Goal: Task Accomplishment & Management: Use online tool/utility

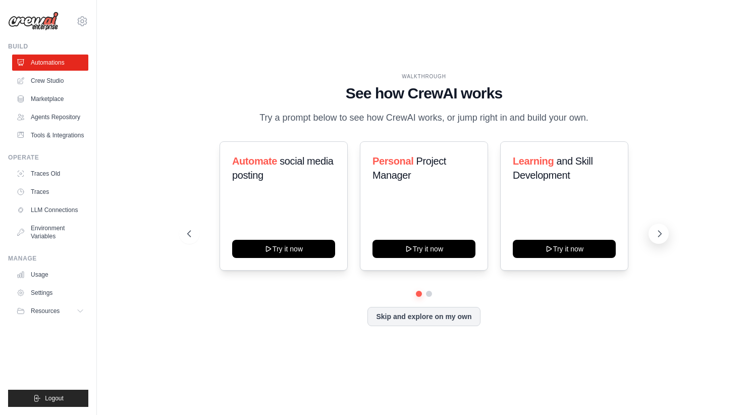
click at [662, 233] on icon at bounding box center [659, 233] width 10 height 10
click at [187, 232] on icon at bounding box center [188, 233] width 10 height 10
click at [433, 323] on button "Skip and explore on my own" at bounding box center [423, 315] width 112 height 19
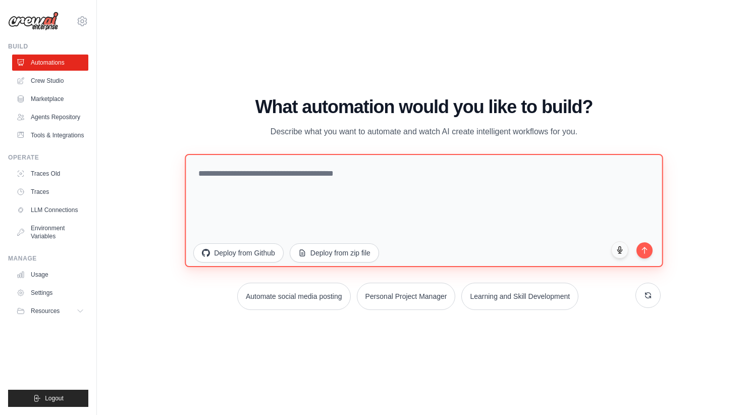
click at [359, 179] on textarea at bounding box center [424, 210] width 478 height 113
paste textarea "**********"
type textarea "**********"
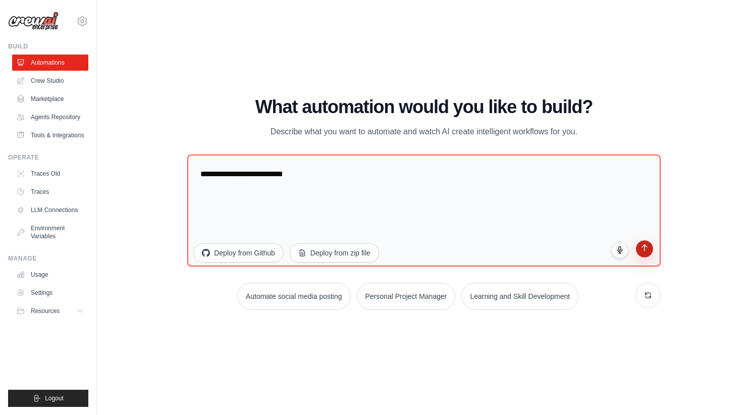
click at [644, 248] on icon "submit" at bounding box center [644, 248] width 5 height 7
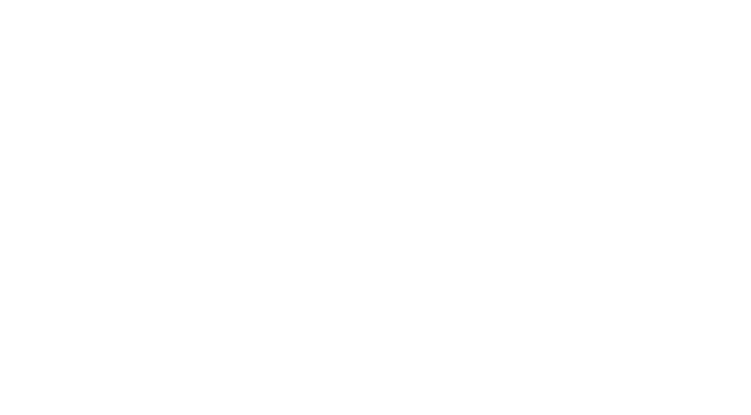
click at [488, 0] on html at bounding box center [375, 0] width 751 height 0
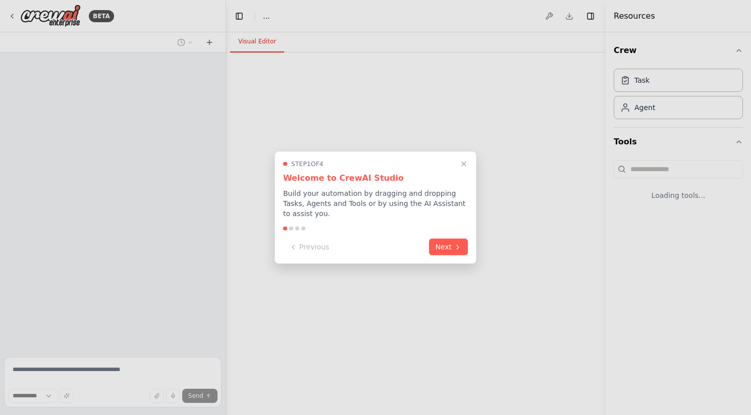
select select "****"
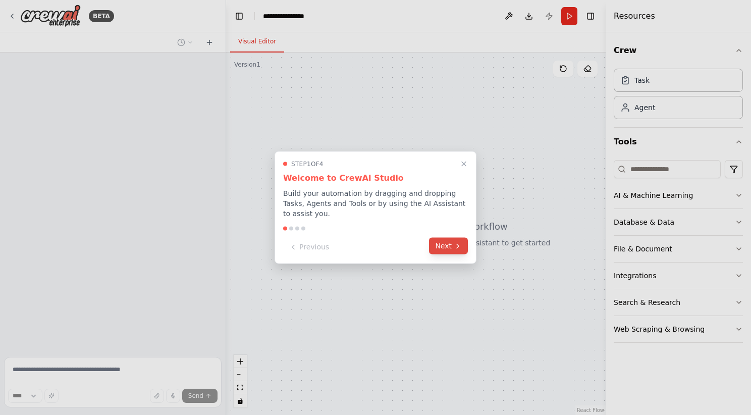
click at [452, 243] on button "Next" at bounding box center [448, 246] width 39 height 17
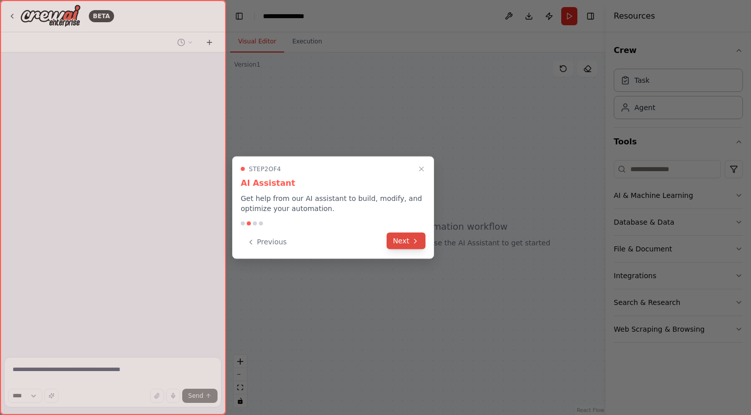
click at [408, 240] on button "Next" at bounding box center [405, 241] width 39 height 17
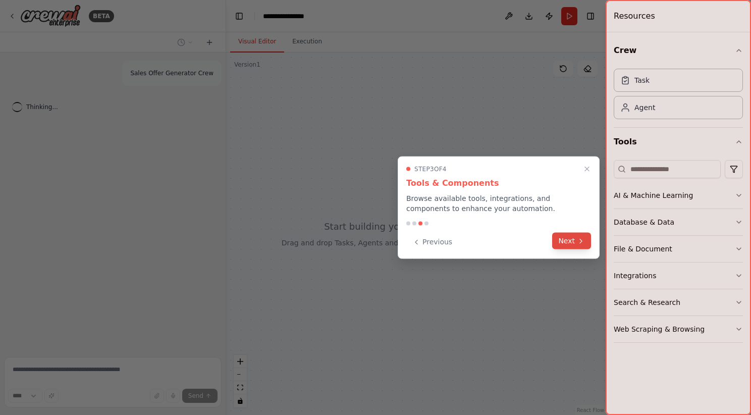
click at [571, 240] on button "Next" at bounding box center [571, 241] width 39 height 17
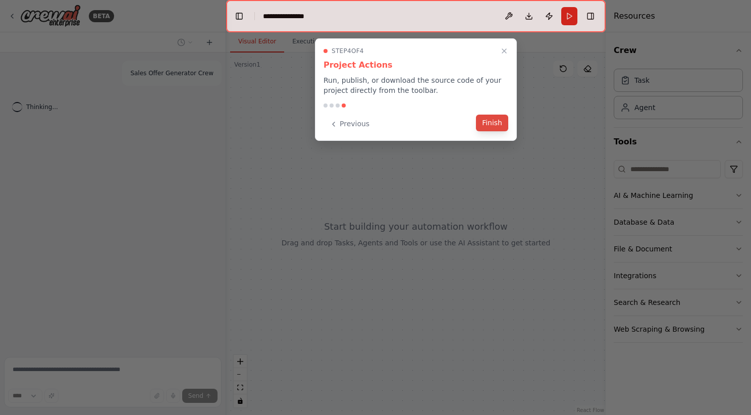
click at [494, 122] on button "Finish" at bounding box center [492, 122] width 32 height 17
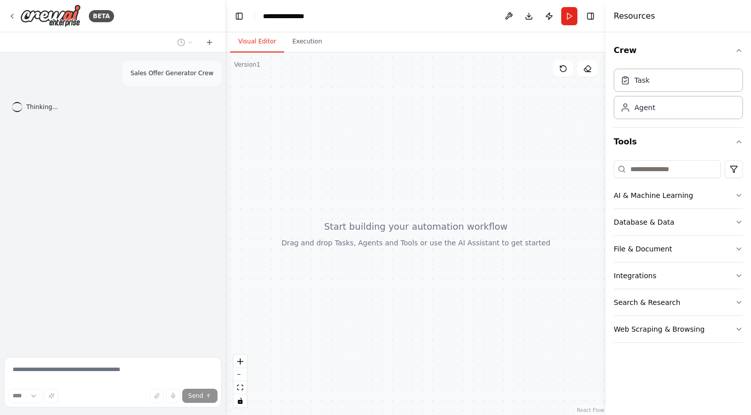
click at [34, 108] on span "Thinking..." at bounding box center [42, 107] width 32 height 8
drag, startPoint x: 34, startPoint y: 108, endPoint x: 119, endPoint y: 123, distance: 86.4
click at [119, 123] on div "Sales Offer Generator Crew Thinking..." at bounding box center [112, 202] width 225 height 300
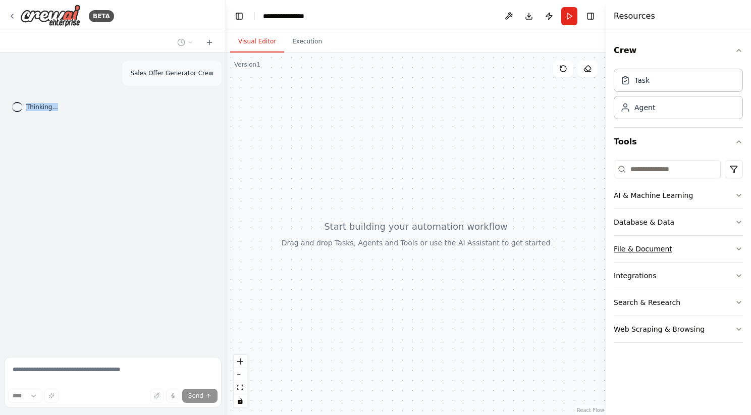
click at [739, 252] on icon "button" at bounding box center [738, 249] width 8 height 8
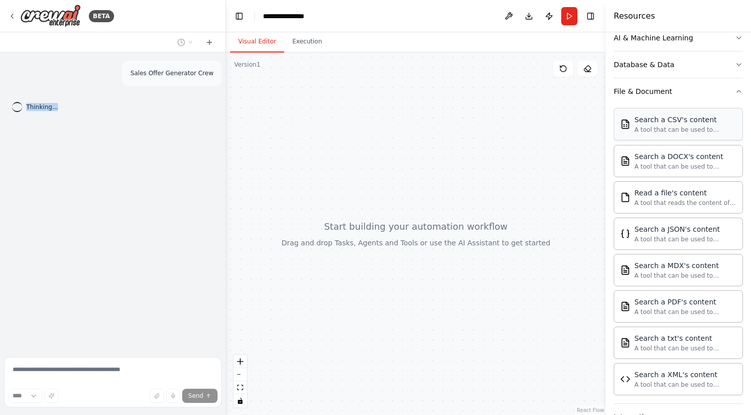
scroll to position [165, 0]
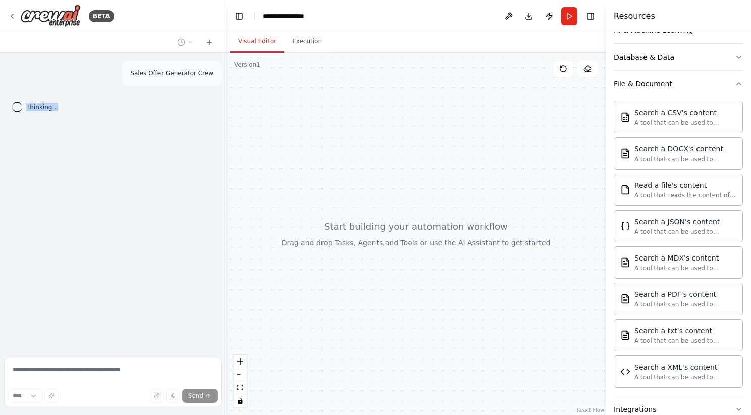
click at [404, 189] on div at bounding box center [415, 233] width 379 height 362
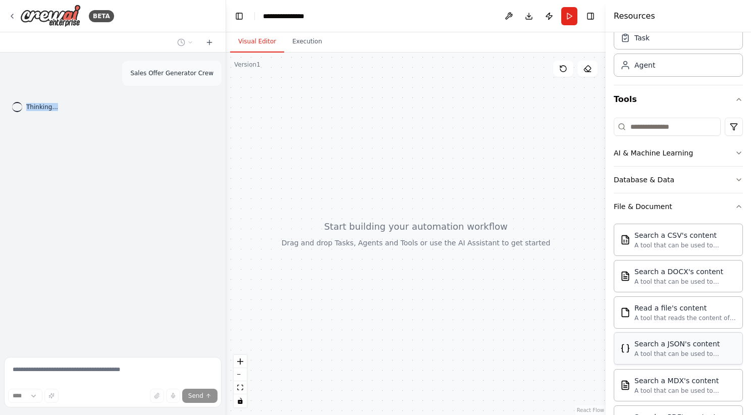
scroll to position [0, 0]
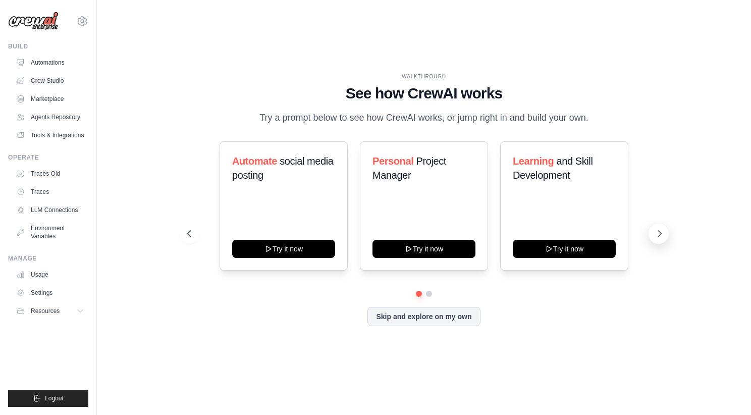
click at [657, 234] on icon at bounding box center [659, 233] width 10 height 10
click at [48, 65] on link "Automations" at bounding box center [51, 62] width 76 height 16
click at [48, 101] on link "Marketplace" at bounding box center [51, 99] width 76 height 16
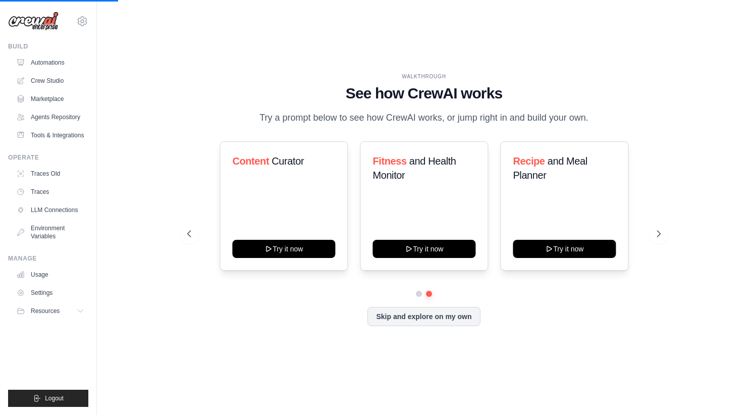
click at [170, 112] on div "WALKTHROUGH See how [PERSON_NAME] works Try a prompt below to see how [PERSON_N…" at bounding box center [423, 207] width 621 height 394
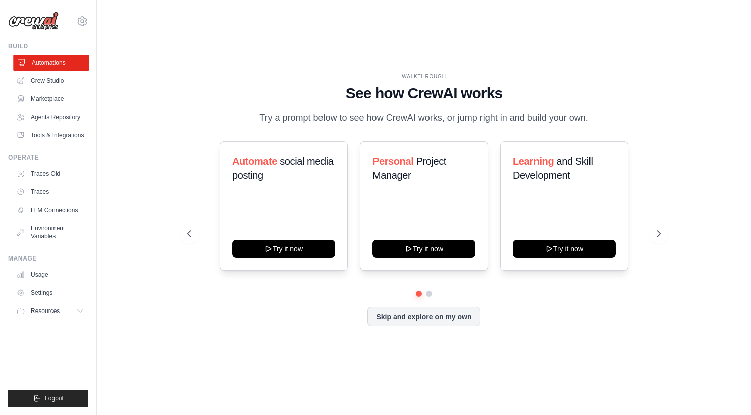
click at [61, 62] on link "Automations" at bounding box center [51, 62] width 76 height 16
click at [60, 100] on link "Marketplace" at bounding box center [51, 99] width 76 height 16
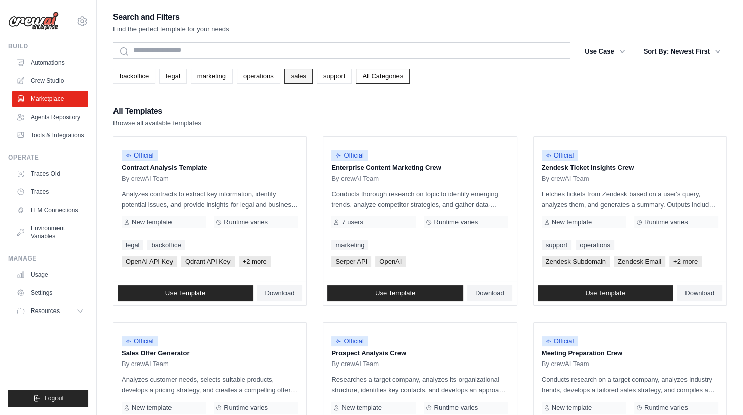
click at [302, 75] on link "sales" at bounding box center [298, 76] width 28 height 15
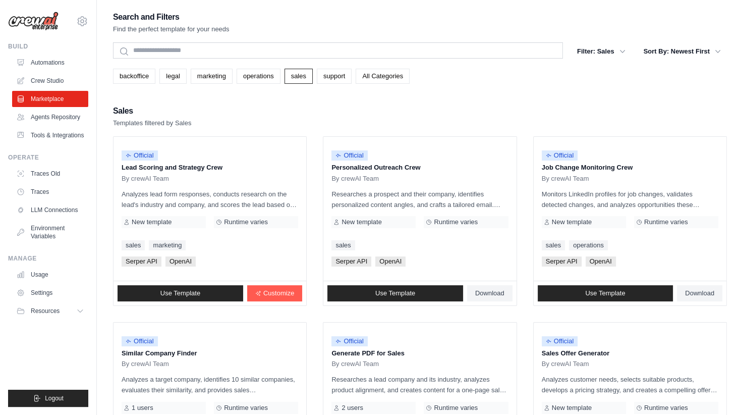
click at [284, 107] on div "Sales Templates filtered by Sales" at bounding box center [420, 116] width 614 height 24
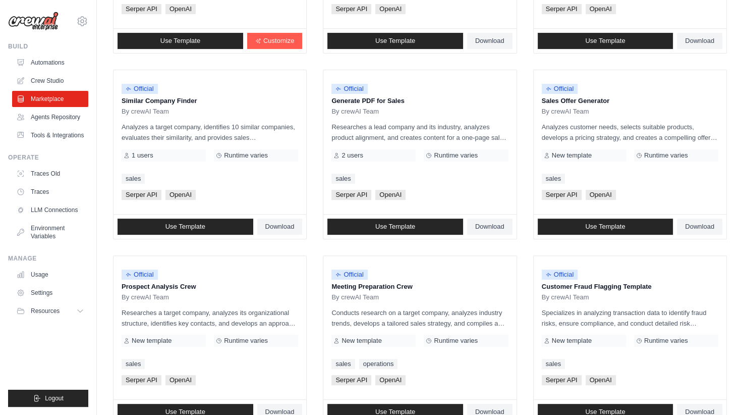
scroll to position [254, 0]
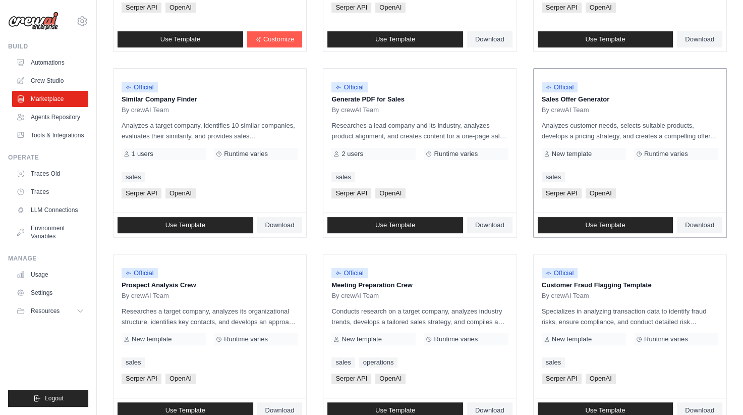
click at [579, 96] on p "Sales Offer Generator" at bounding box center [630, 99] width 177 height 10
click at [574, 111] on span "By crewAI Team" at bounding box center [565, 110] width 47 height 8
click at [606, 153] on div "New template" at bounding box center [584, 154] width 84 height 12
drag, startPoint x: 561, startPoint y: 123, endPoint x: 668, endPoint y: 130, distance: 106.7
click at [668, 130] on p "Analyzes customer needs, selects suitable products, develops a pricing strategy…" at bounding box center [630, 130] width 177 height 21
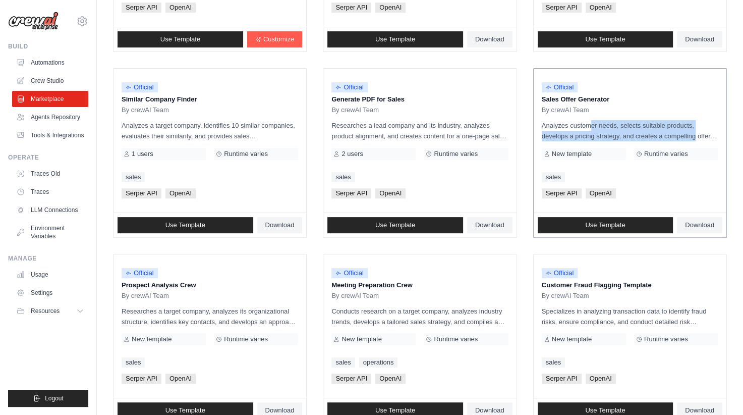
click at [668, 130] on p "Analyzes customer needs, selects suitable products, develops a pricing strategy…" at bounding box center [630, 130] width 177 height 21
click at [619, 224] on span "Use Template" at bounding box center [605, 225] width 40 height 8
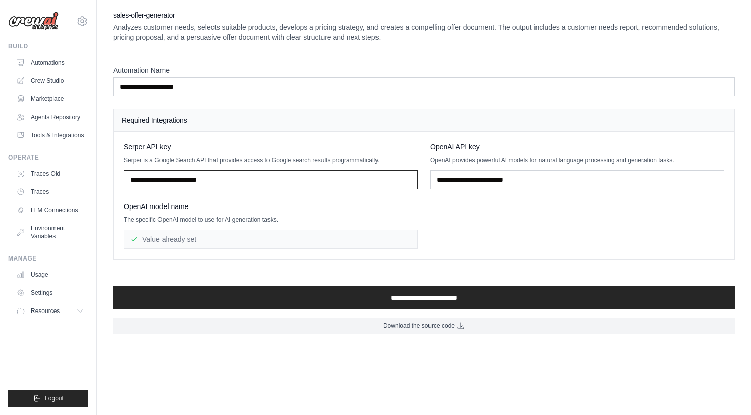
click at [296, 183] on input "text" at bounding box center [271, 179] width 294 height 19
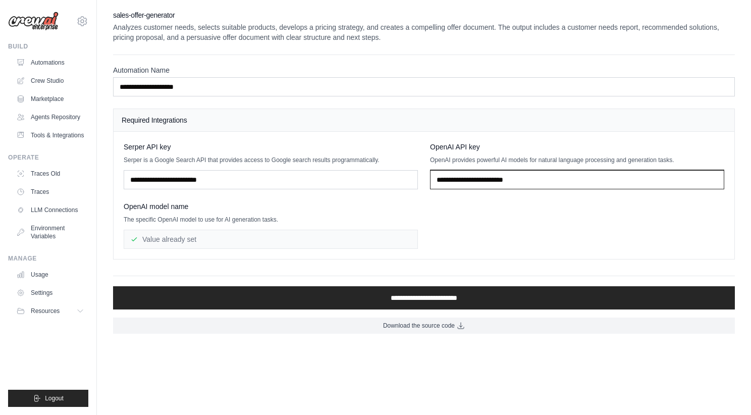
click at [519, 177] on input "text" at bounding box center [577, 179] width 294 height 19
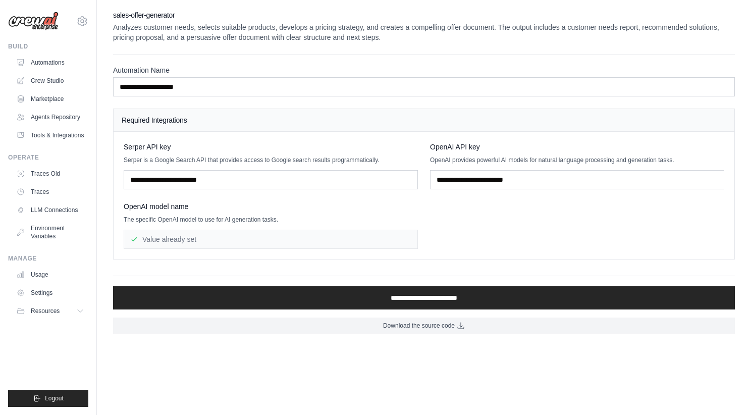
click at [292, 241] on div "Value already set" at bounding box center [271, 239] width 294 height 19
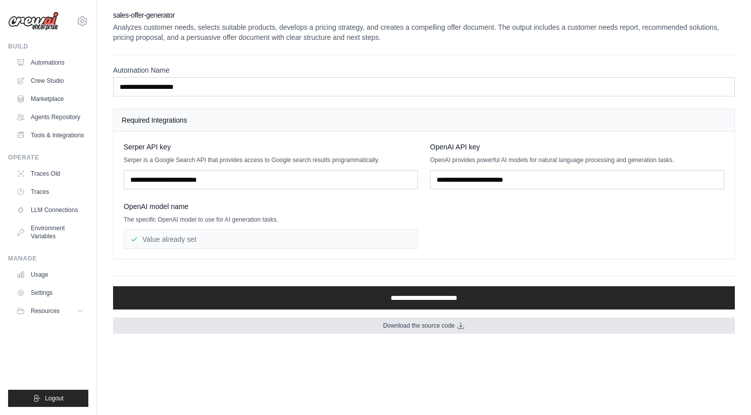
click at [430, 325] on span "Download the source code" at bounding box center [419, 325] width 72 height 8
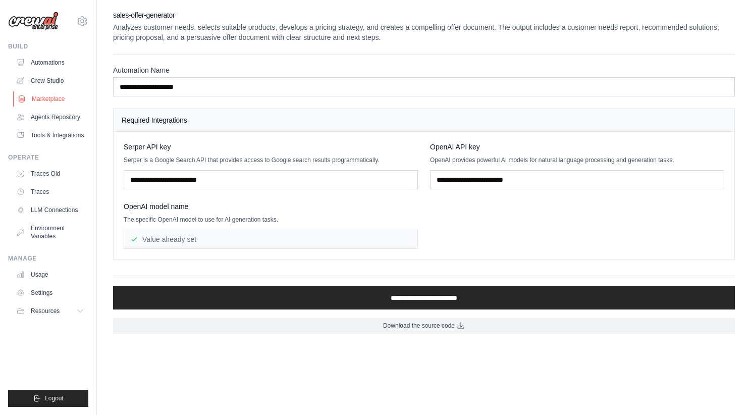
click at [43, 96] on link "Marketplace" at bounding box center [51, 99] width 76 height 16
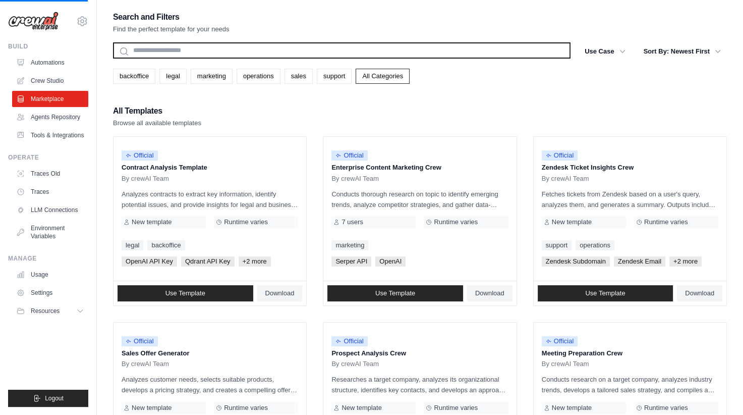
click at [221, 55] on input "text" at bounding box center [341, 50] width 457 height 16
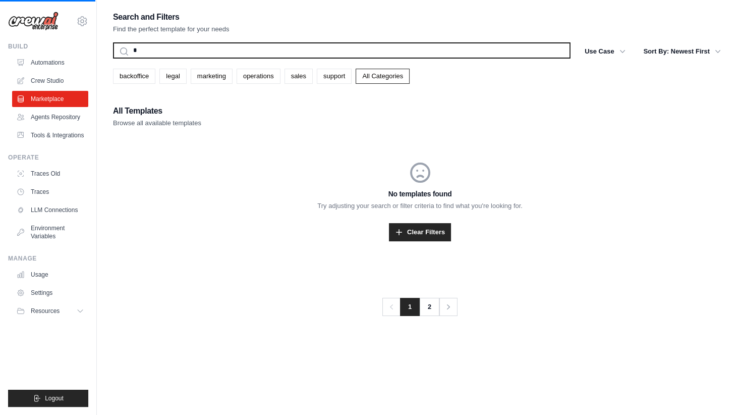
type input "**"
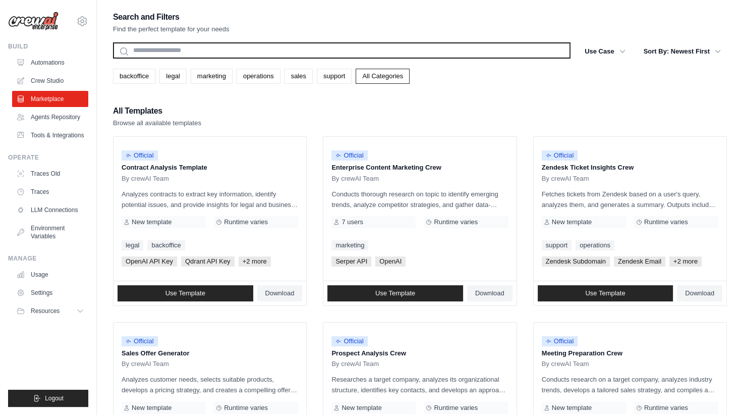
click at [221, 55] on input "text" at bounding box center [341, 50] width 457 height 16
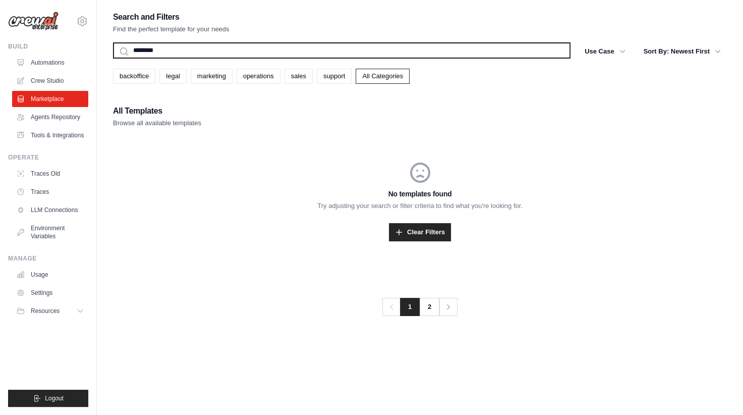
type input "********"
click at [112, 58] on button "Search" at bounding box center [112, 58] width 1 height 1
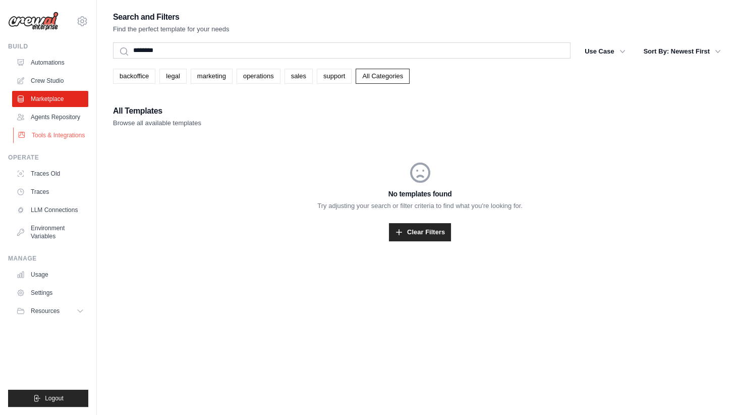
click at [61, 135] on link "Tools & Integrations" at bounding box center [51, 135] width 76 height 16
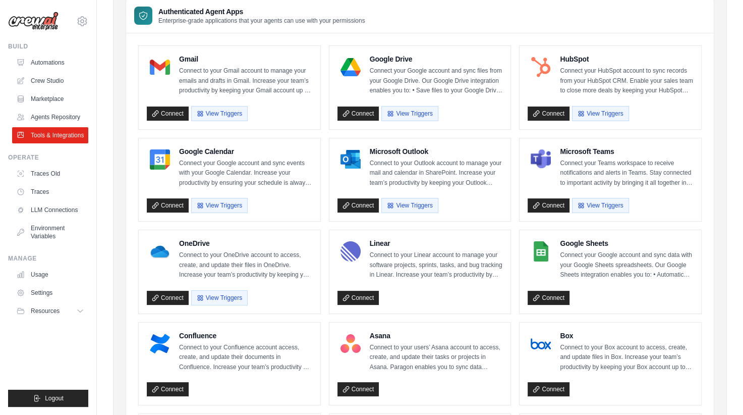
scroll to position [87, 0]
click at [586, 202] on button "View Triggers" at bounding box center [600, 204] width 56 height 15
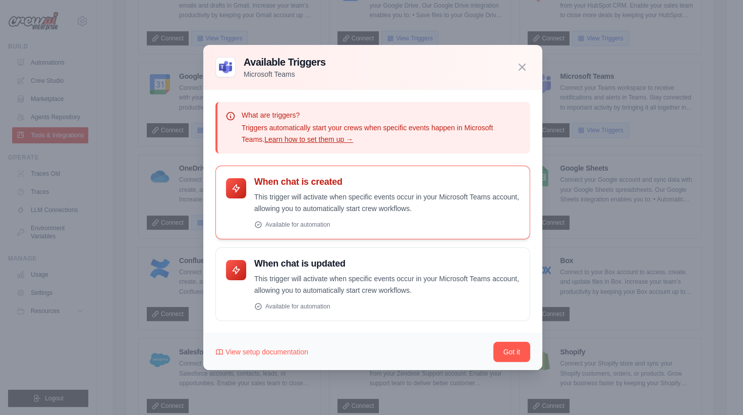
scroll to position [161, 0]
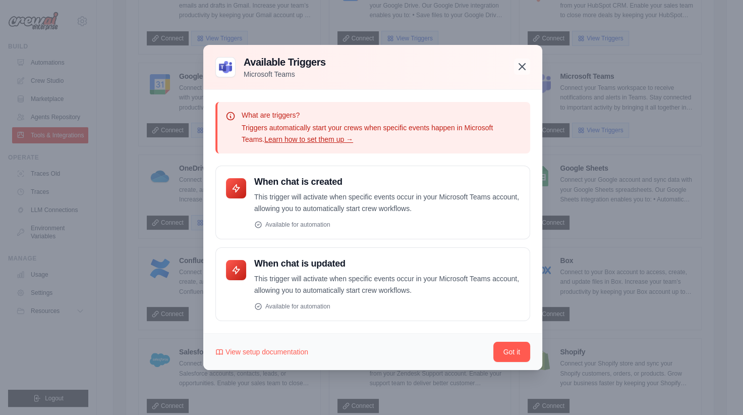
click at [524, 68] on icon "button" at bounding box center [522, 67] width 6 height 6
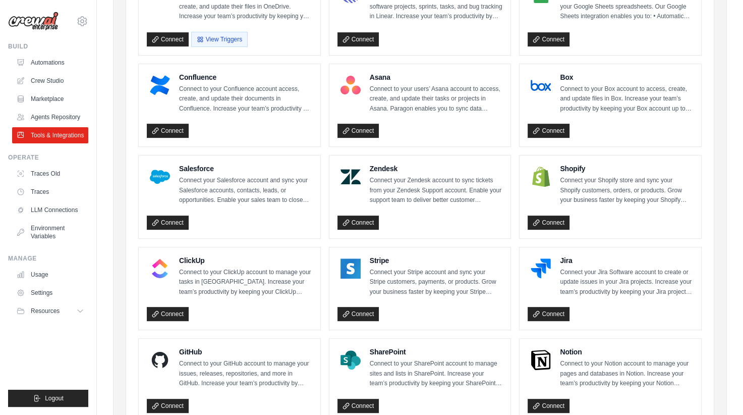
scroll to position [490, 0]
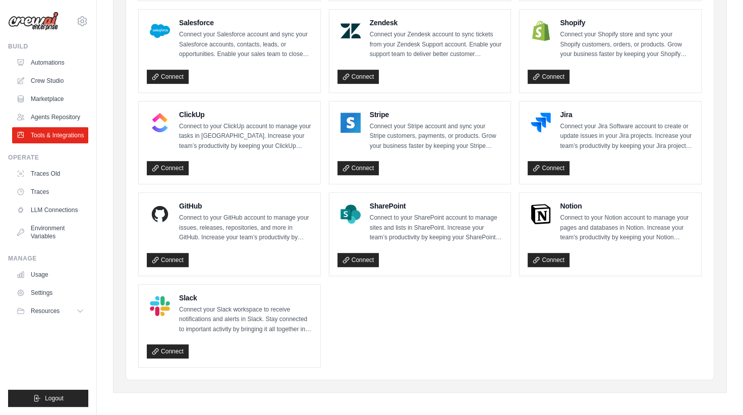
click at [617, 207] on h4 "Notion" at bounding box center [626, 206] width 133 height 10
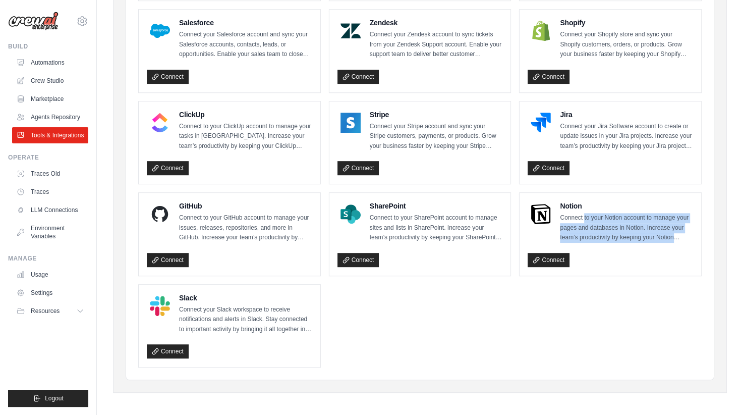
drag, startPoint x: 585, startPoint y: 215, endPoint x: 684, endPoint y: 240, distance: 102.3
click at [684, 240] on div "Notion Connect to your Notion account to manage your pages and databases in Not…" at bounding box center [610, 234] width 165 height 67
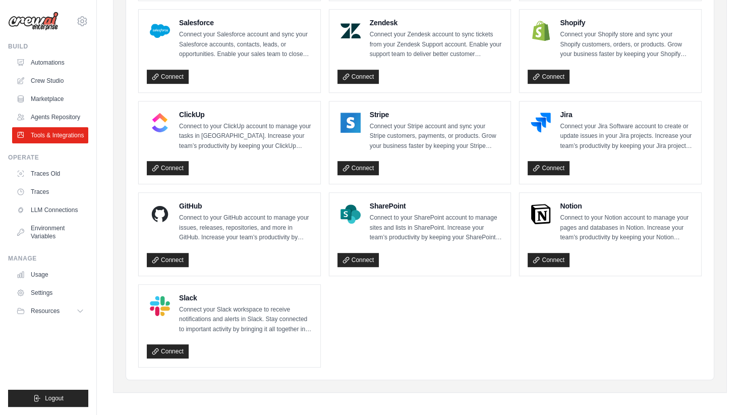
drag, startPoint x: 563, startPoint y: 214, endPoint x: 671, endPoint y: 247, distance: 112.8
click at [671, 247] on div "Notion Connect to your Notion account to manage your pages and databases in Not…" at bounding box center [610, 234] width 165 height 67
click at [671, 249] on div "Connect" at bounding box center [610, 258] width 165 height 19
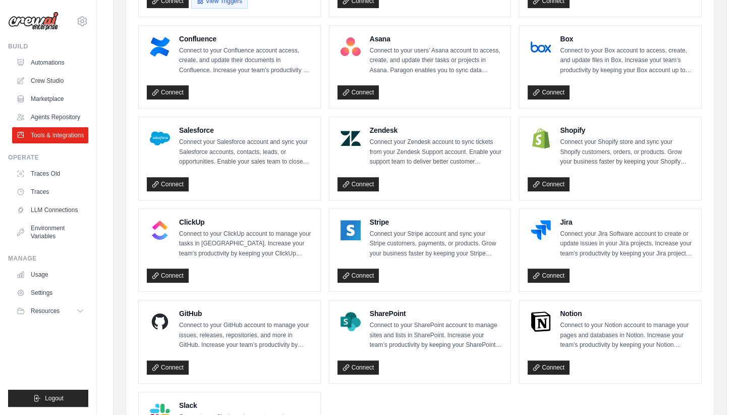
scroll to position [241, 0]
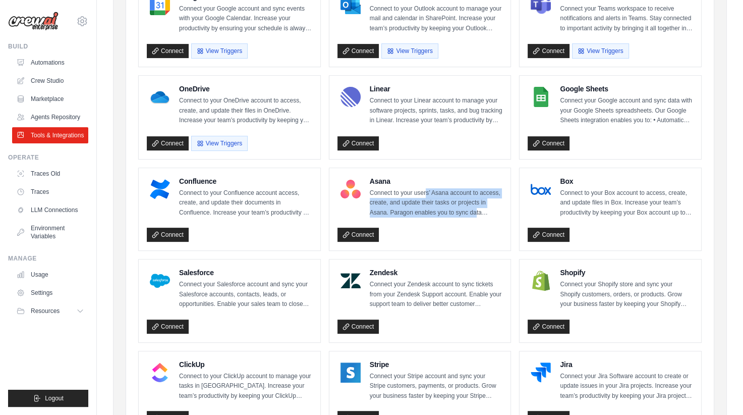
drag, startPoint x: 425, startPoint y: 186, endPoint x: 476, endPoint y: 211, distance: 56.8
click at [476, 211] on p "Connect to your users’ Asana account to access, create, and update their tasks …" at bounding box center [436, 203] width 133 height 30
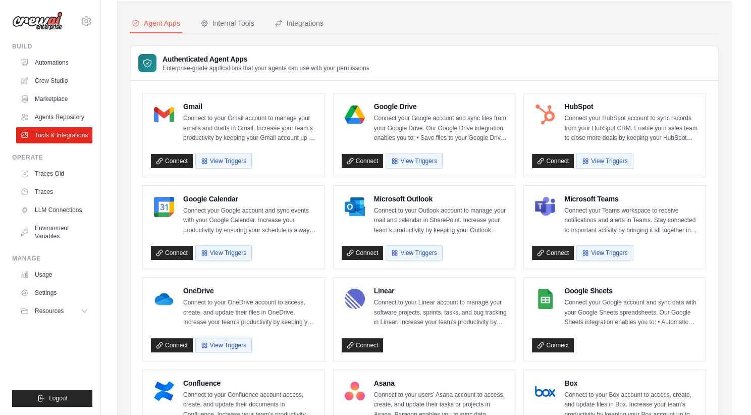
scroll to position [0, 0]
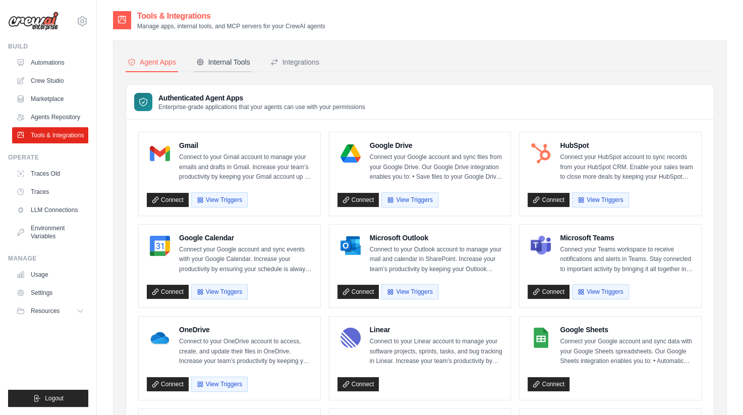
click at [222, 54] on button "Internal Tools" at bounding box center [223, 62] width 58 height 19
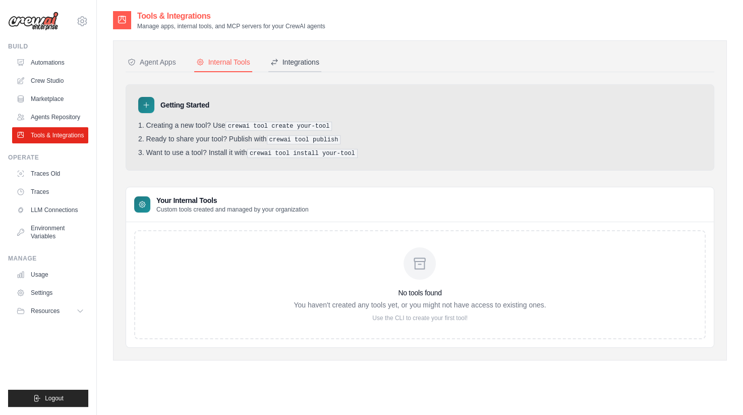
click at [297, 58] on div "Integrations" at bounding box center [294, 62] width 49 height 10
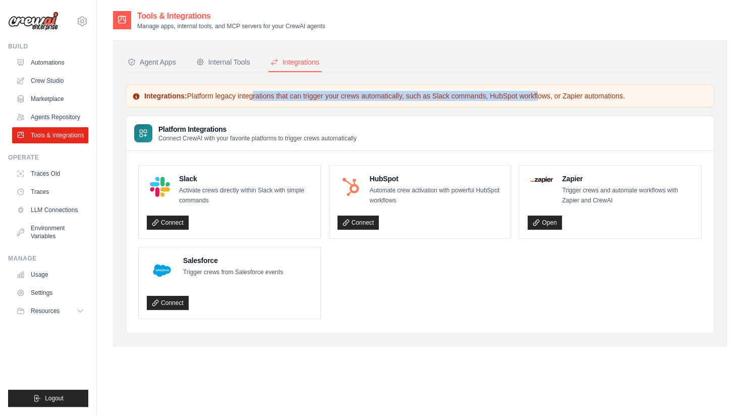
drag, startPoint x: 205, startPoint y: 96, endPoint x: 488, endPoint y: 89, distance: 283.5
click at [488, 89] on div "Integrations: Platform legacy integrations that can trigger your crews automati…" at bounding box center [420, 95] width 589 height 23
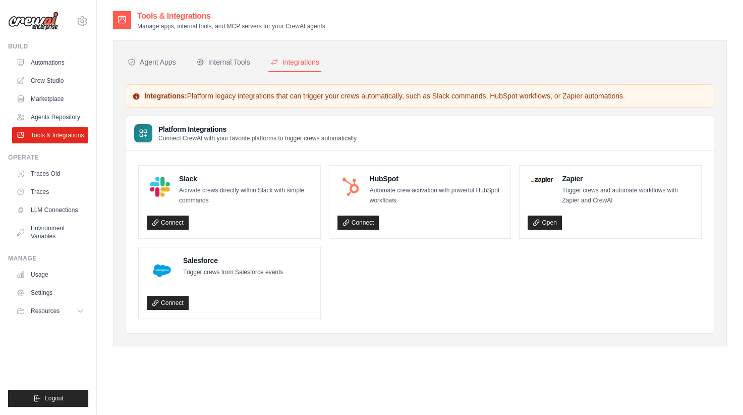
click at [553, 91] on p "Integrations: Platform legacy integrations that can trigger your crews automati…" at bounding box center [420, 96] width 576 height 10
drag, startPoint x: 206, startPoint y: 186, endPoint x: 261, endPoint y: 202, distance: 57.6
click at [261, 202] on p "Activate crews directly within Slack with simple commands" at bounding box center [245, 196] width 133 height 20
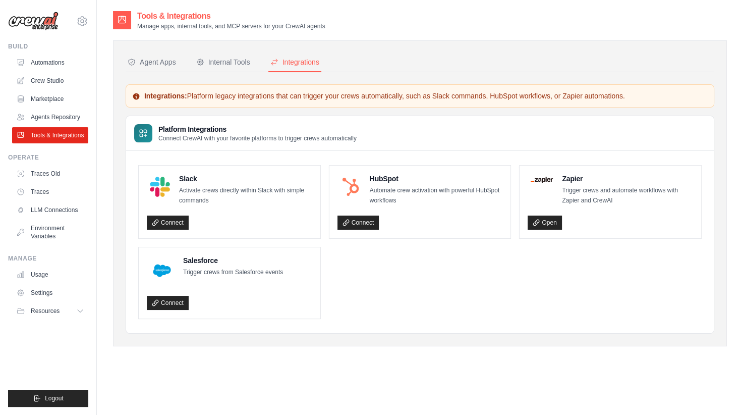
drag, startPoint x: 261, startPoint y: 202, endPoint x: 603, endPoint y: 269, distance: 348.1
click at [603, 269] on ul "Slack Activate crews directly within Slack with simple commands Connect HubSpot…" at bounding box center [419, 242] width 563 height 154
click at [545, 223] on link "Open" at bounding box center [545, 222] width 34 height 14
click at [42, 59] on link "Automations" at bounding box center [51, 62] width 76 height 16
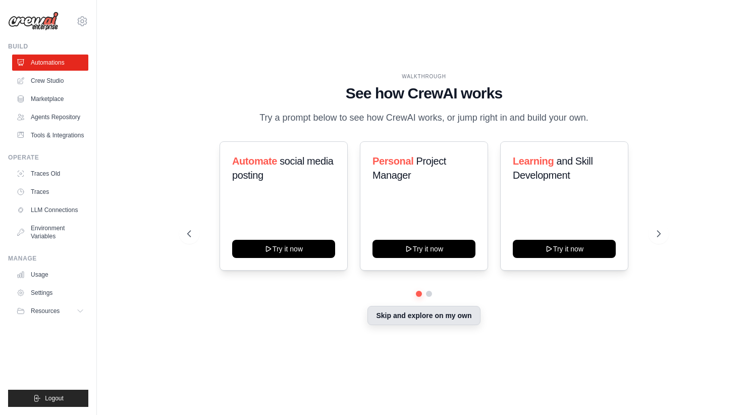
click at [446, 321] on button "Skip and explore on my own" at bounding box center [423, 315] width 112 height 19
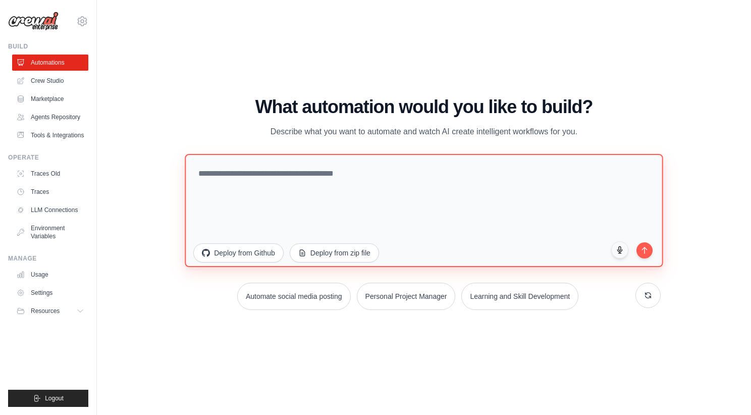
click at [325, 185] on textarea at bounding box center [424, 210] width 478 height 113
type textarea "**********"
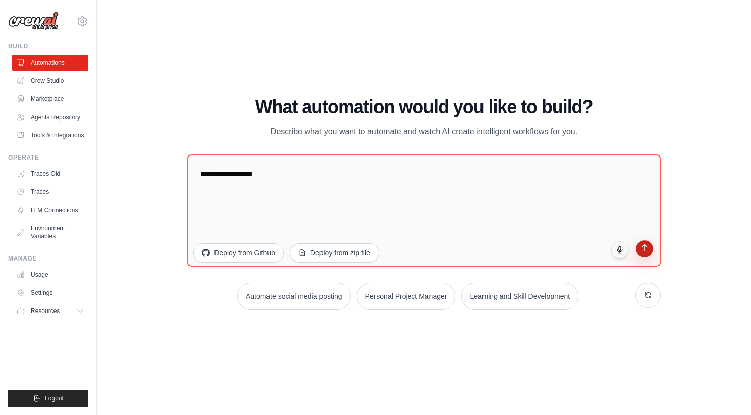
click at [647, 247] on icon "submit" at bounding box center [644, 248] width 9 height 9
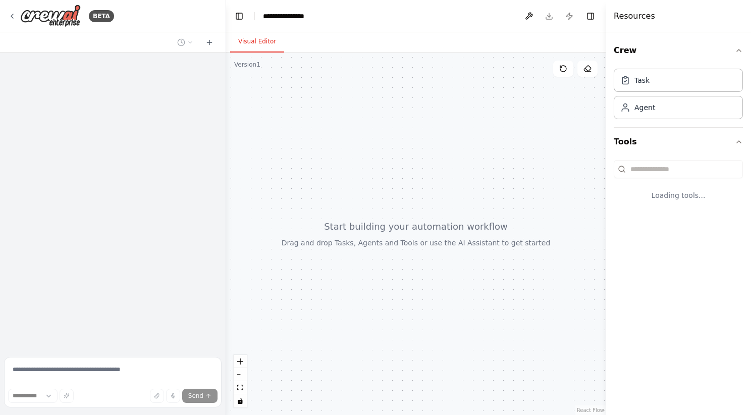
select select "****"
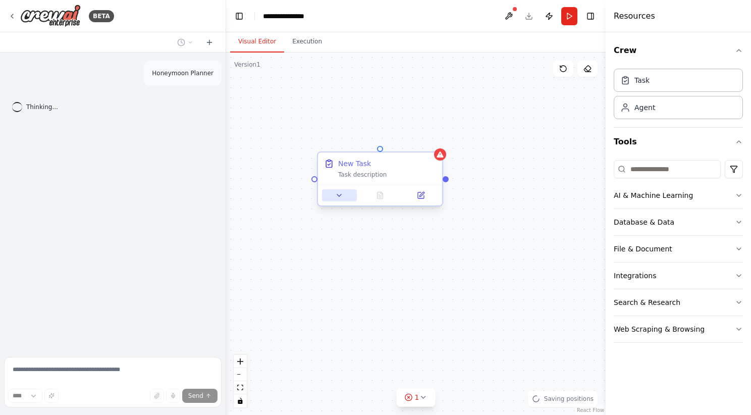
click at [339, 195] on icon at bounding box center [339, 195] width 4 height 2
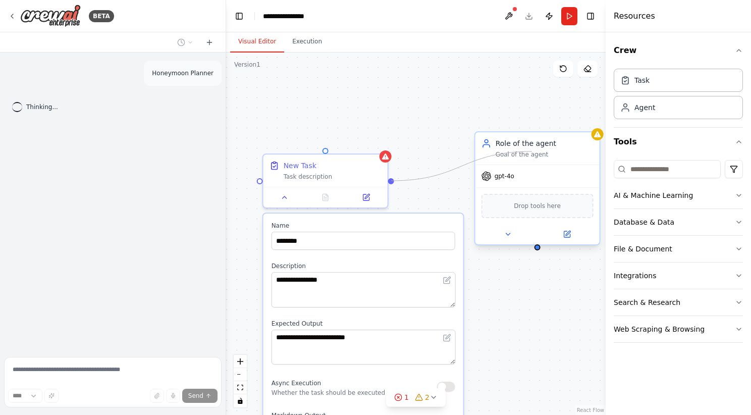
drag, startPoint x: 446, startPoint y: 181, endPoint x: 533, endPoint y: 152, distance: 90.9
click at [533, 152] on div "**********" at bounding box center [360, 233] width 379 height 362
drag, startPoint x: 389, startPoint y: 180, endPoint x: 538, endPoint y: 249, distance: 164.3
click at [538, 249] on div "**********" at bounding box center [415, 233] width 379 height 362
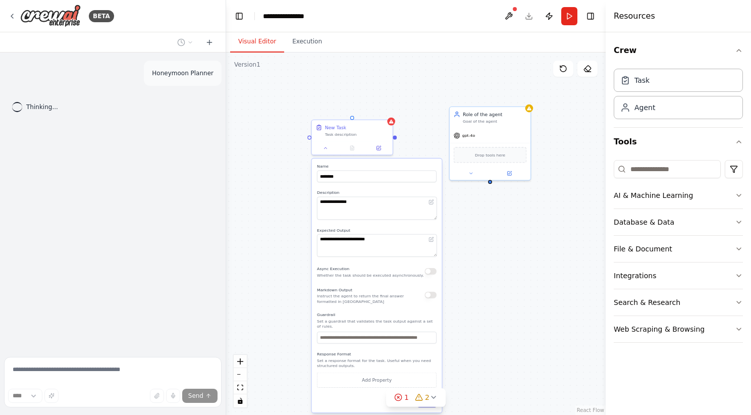
drag, startPoint x: 513, startPoint y: 309, endPoint x: 490, endPoint y: 249, distance: 64.4
click at [490, 249] on div "**********" at bounding box center [415, 233] width 379 height 362
click at [379, 149] on icon at bounding box center [378, 146] width 5 height 5
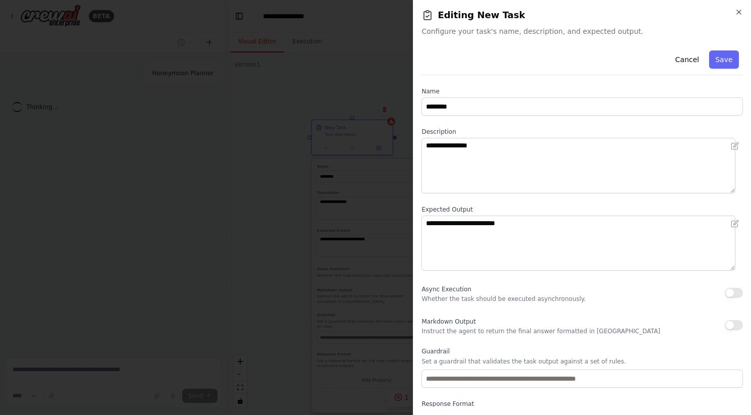
scroll to position [40, 0]
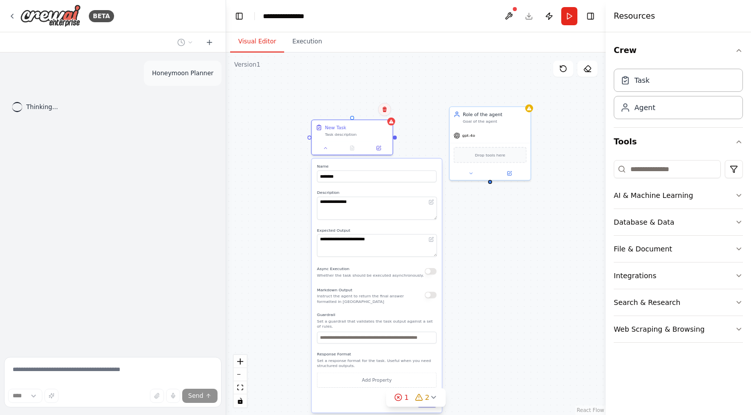
click at [387, 109] on icon at bounding box center [384, 109] width 6 height 6
click at [353, 105] on button "Confirm" at bounding box center [356, 109] width 36 height 12
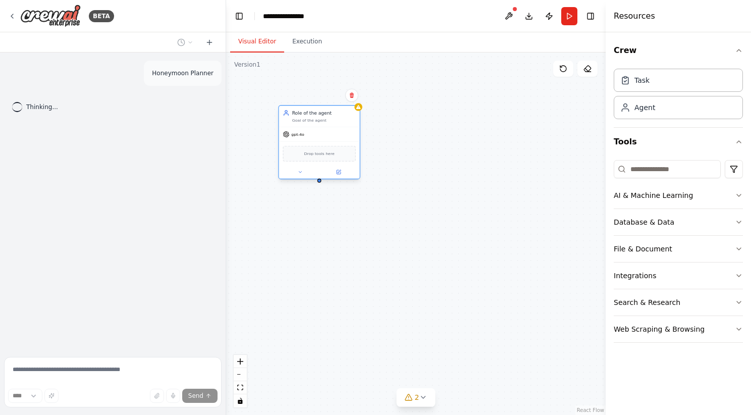
drag, startPoint x: 493, startPoint y: 133, endPoint x: 304, endPoint y: 132, distance: 189.2
click at [304, 132] on div "gpt-4o" at bounding box center [319, 134] width 81 height 15
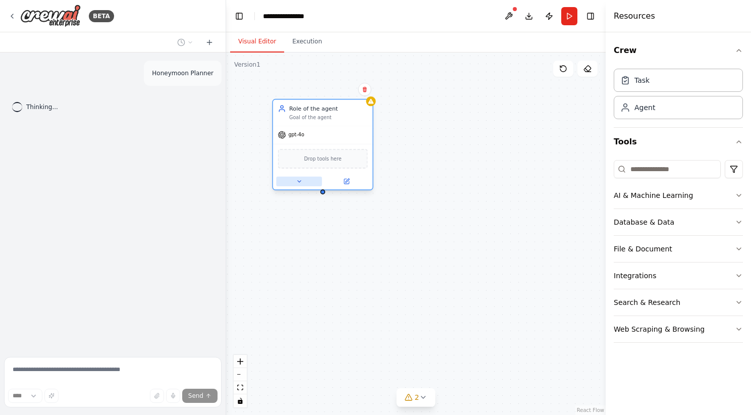
click at [297, 183] on icon at bounding box center [299, 181] width 7 height 7
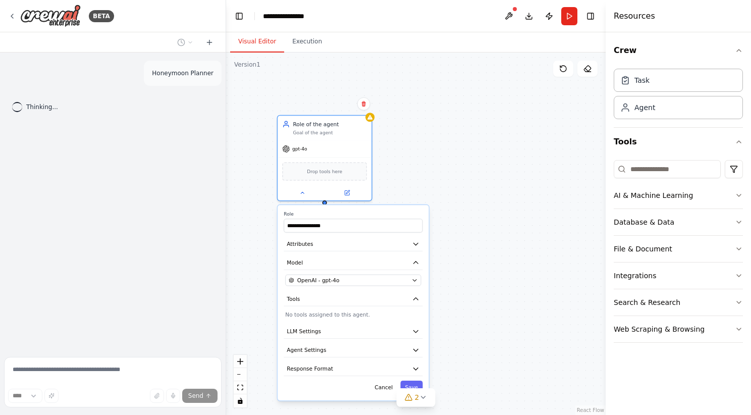
click at [499, 164] on div "**********" at bounding box center [415, 233] width 379 height 362
click at [565, 12] on button "Run" at bounding box center [569, 16] width 16 height 18
drag, startPoint x: 388, startPoint y: 149, endPoint x: 511, endPoint y: 129, distance: 124.7
click at [511, 129] on div "New Task Task description" at bounding box center [498, 126] width 74 height 15
drag, startPoint x: 322, startPoint y: 202, endPoint x: 444, endPoint y: 139, distance: 136.7
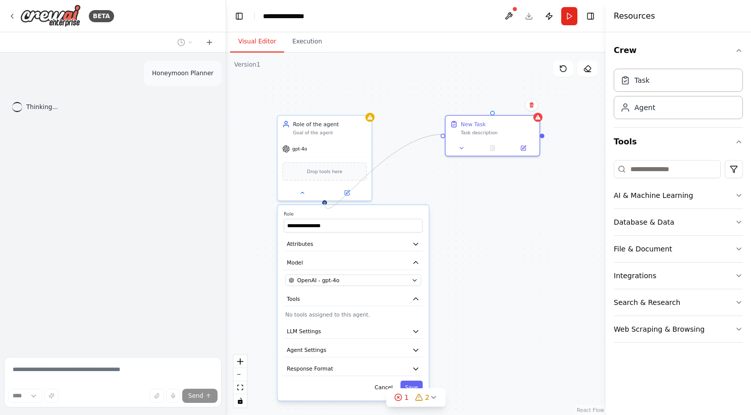
click at [444, 139] on div "**********" at bounding box center [415, 233] width 379 height 362
drag, startPoint x: 476, startPoint y: 135, endPoint x: 497, endPoint y: 178, distance: 47.6
click at [497, 178] on div "New Task Task description" at bounding box center [515, 179] width 94 height 24
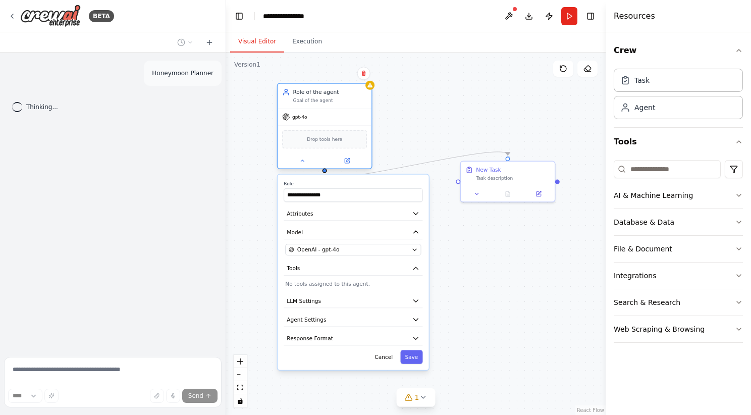
drag, startPoint x: 330, startPoint y: 152, endPoint x: 329, endPoint y: 109, distance: 42.9
click at [329, 109] on div "gpt-4o" at bounding box center [324, 116] width 94 height 17
click at [303, 162] on icon at bounding box center [302, 160] width 6 height 6
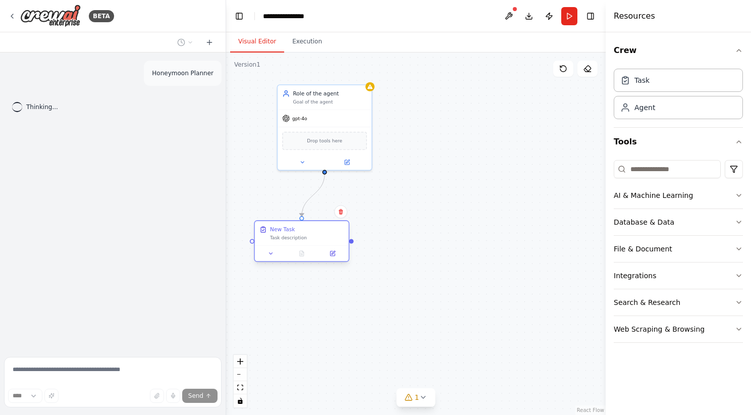
drag, startPoint x: 517, startPoint y: 174, endPoint x: 302, endPoint y: 241, distance: 225.7
click at [302, 241] on div "New Task Task description" at bounding box center [302, 233] width 94 height 24
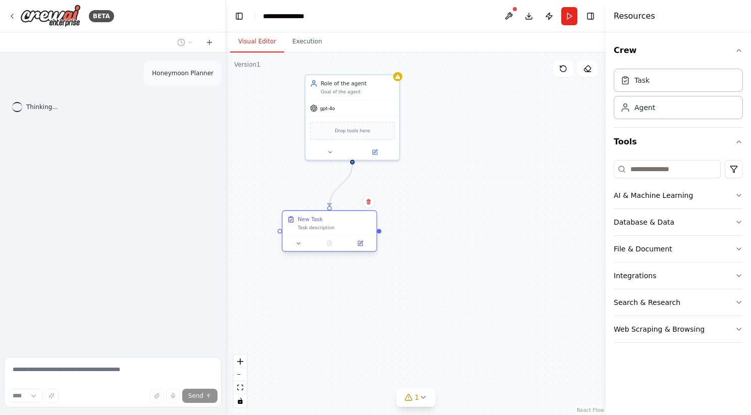
drag, startPoint x: 352, startPoint y: 243, endPoint x: 382, endPoint y: 241, distance: 30.8
click at [382, 241] on div ".deletable-edge-delete-btn { width: 20px; height: 20px; border: 0px solid #ffff…" at bounding box center [415, 233] width 379 height 362
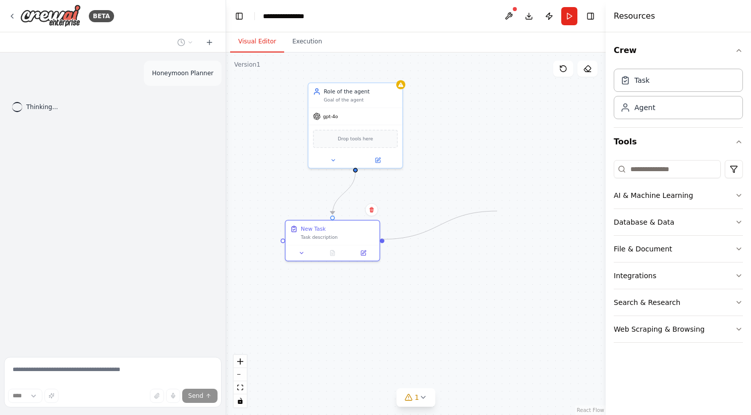
drag, startPoint x: 382, startPoint y: 239, endPoint x: 497, endPoint y: 211, distance: 117.9
click at [497, 211] on div ".deletable-edge-delete-btn { width: 20px; height: 20px; border: 0px solid #ffff…" at bounding box center [415, 233] width 379 height 362
click at [641, 273] on div "Integrations" at bounding box center [634, 275] width 42 height 10
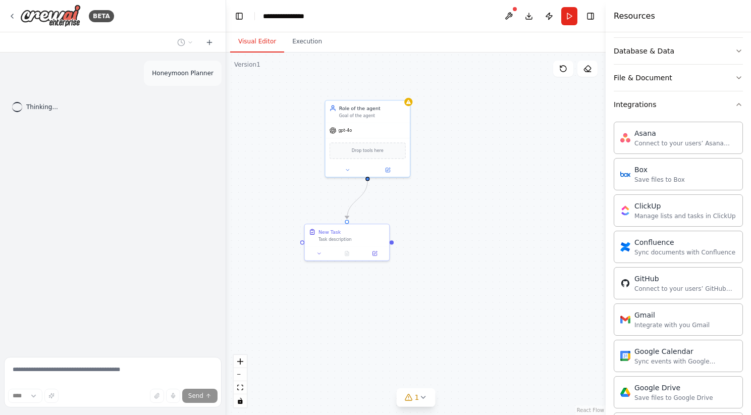
scroll to position [170, 0]
click at [673, 109] on button "Integrations" at bounding box center [677, 105] width 129 height 26
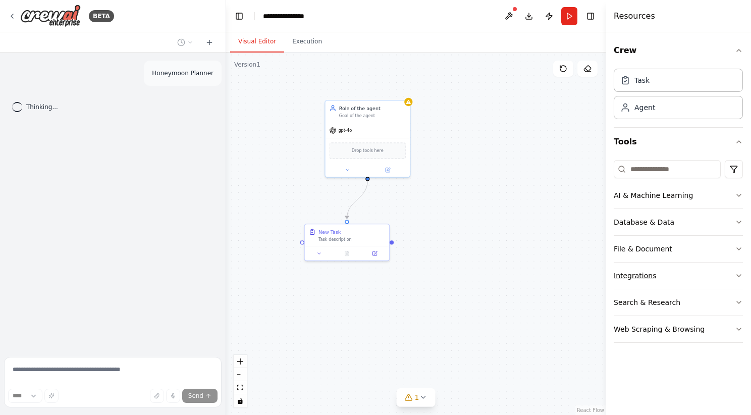
click at [644, 282] on button "Integrations" at bounding box center [677, 275] width 129 height 26
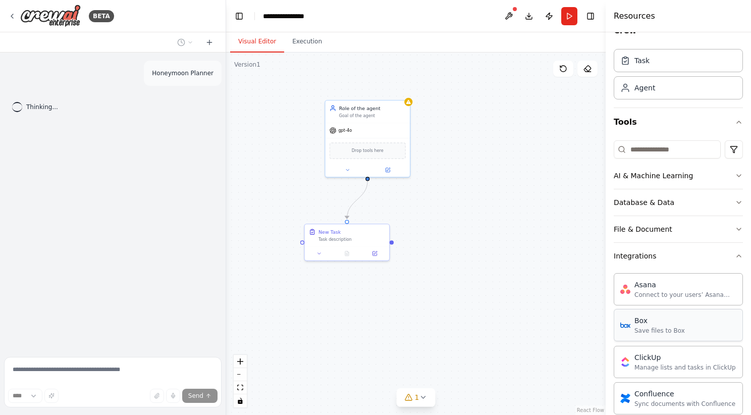
scroll to position [20, 0]
click at [365, 154] on div "Box" at bounding box center [367, 150] width 76 height 18
click at [351, 175] on div at bounding box center [367, 170] width 84 height 14
click at [346, 169] on icon at bounding box center [348, 170] width 6 height 6
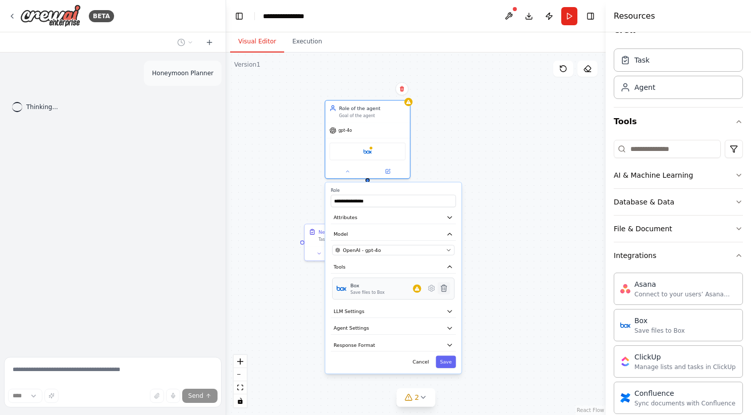
click at [445, 284] on icon at bounding box center [443, 288] width 8 height 8
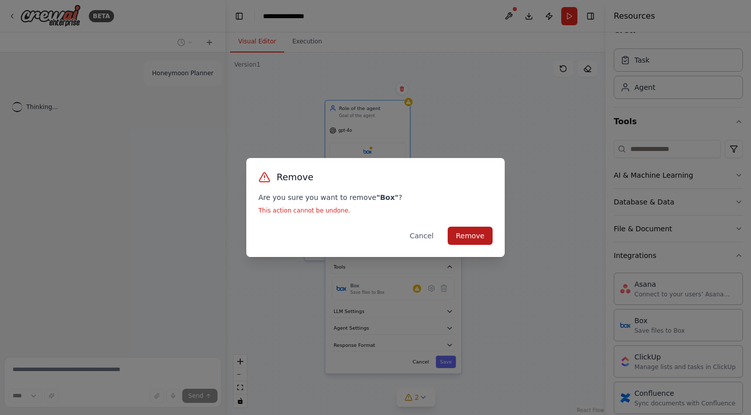
click at [475, 234] on button "Remove" at bounding box center [469, 235] width 45 height 18
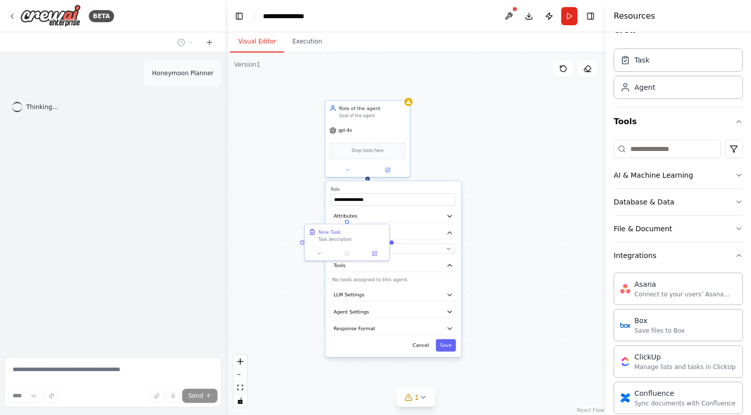
click at [492, 157] on div ".deletable-edge-delete-btn { width: 20px; height: 20px; border: 0px solid #ffff…" at bounding box center [415, 233] width 379 height 362
